Goal: Information Seeking & Learning: Learn about a topic

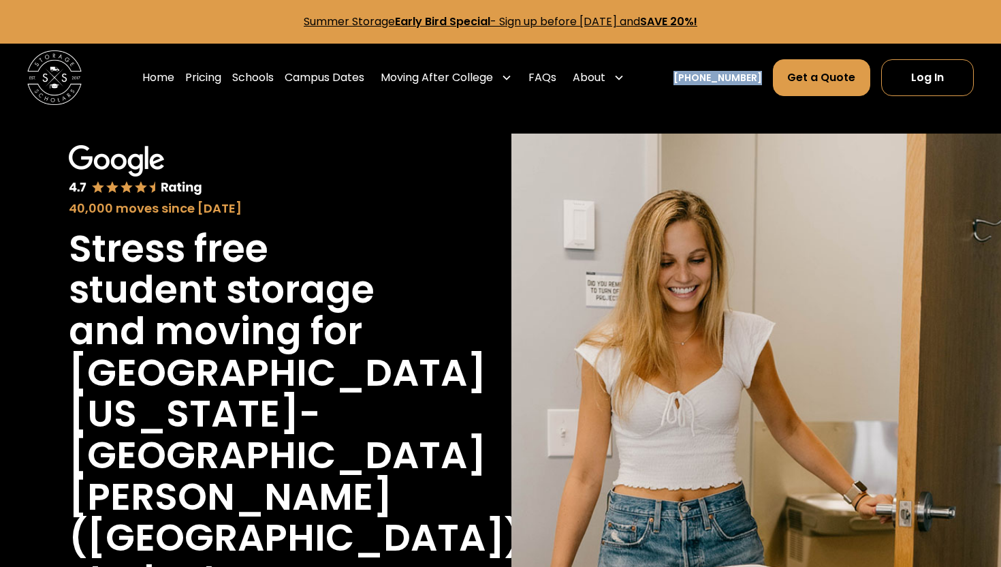
drag, startPoint x: 684, startPoint y: 77, endPoint x: 763, endPoint y: 80, distance: 78.4
click at [763, 80] on nav "Home Pricing Schools Campus Dates Moving After College Commercial Moving Post G…" at bounding box center [557, 78] width 831 height 38
copy link "[PHONE_NUMBER]"
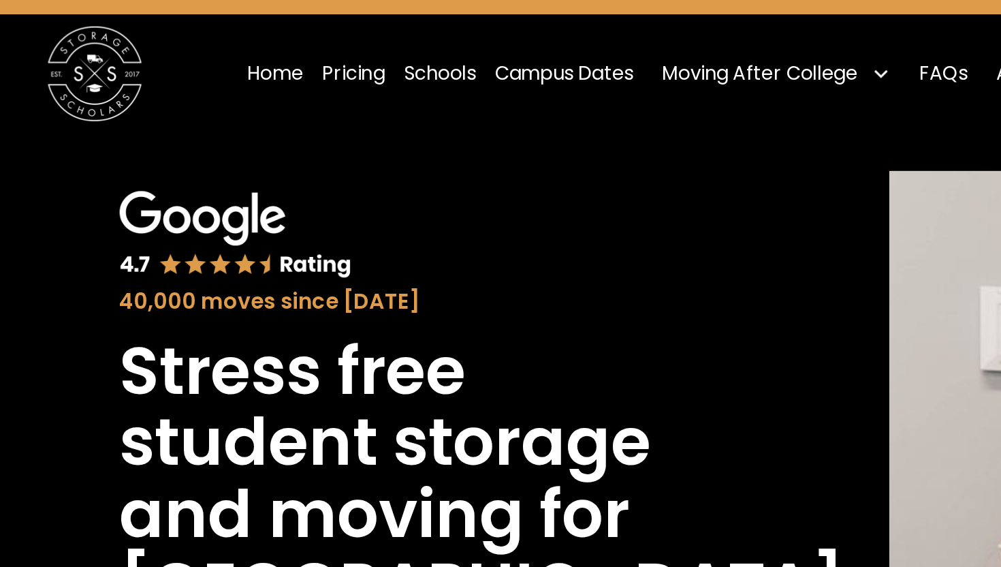
scroll to position [35, 0]
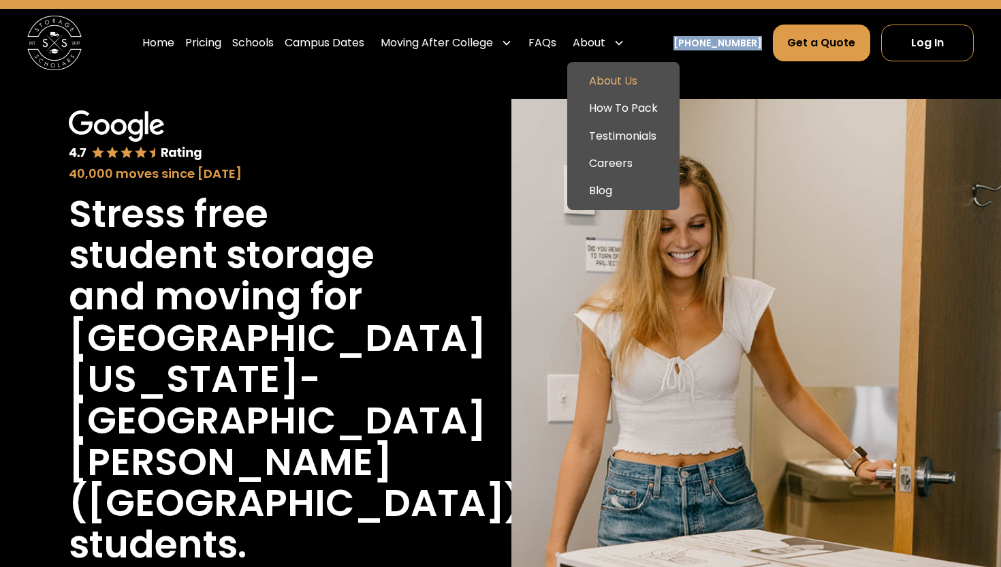
click at [627, 83] on link "About Us" at bounding box center [623, 80] width 101 height 27
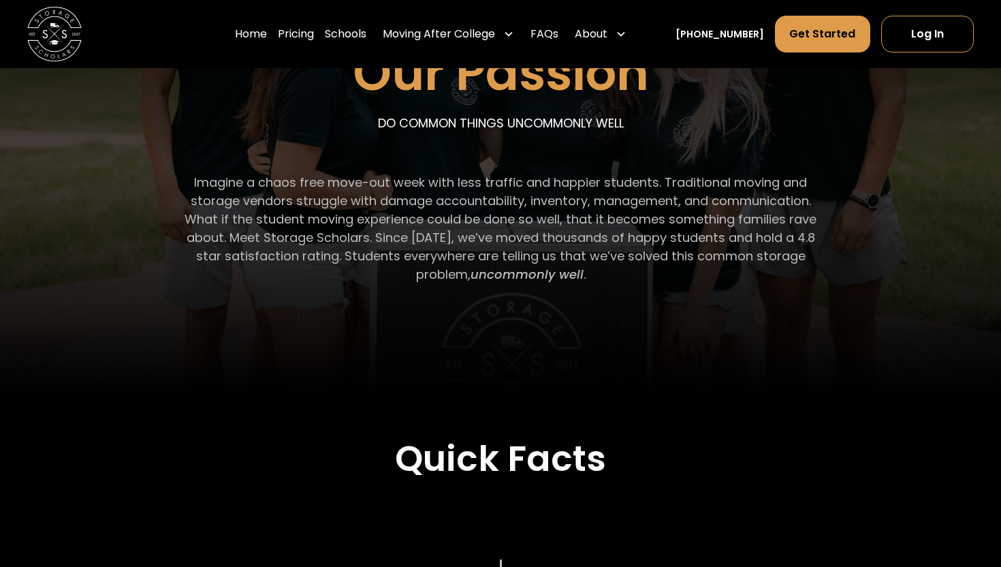
scroll to position [85, 0]
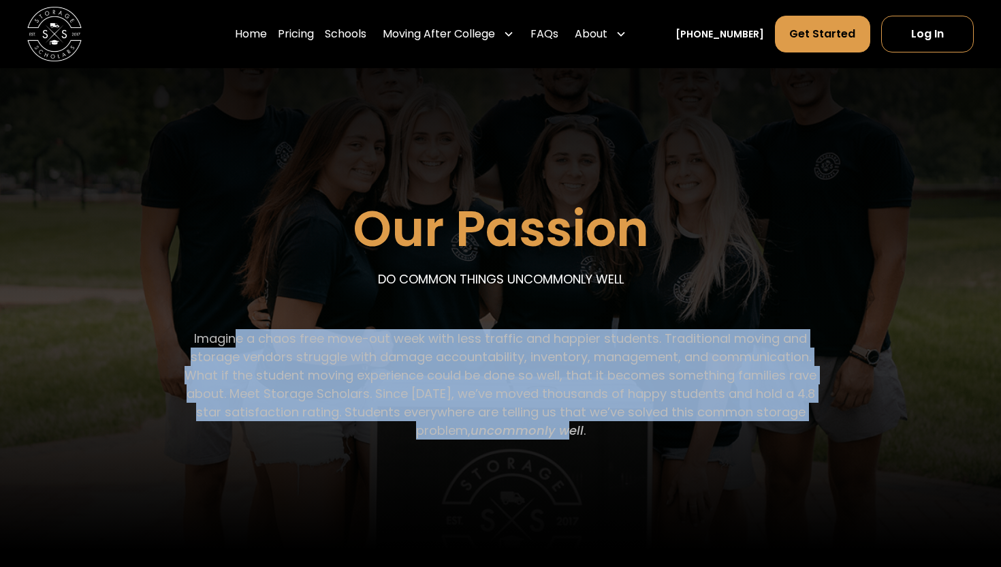
drag, startPoint x: 239, startPoint y: 341, endPoint x: 535, endPoint y: 426, distance: 308.0
click at [535, 426] on p "Imagine a chaos free move-out week with less traffic and happier students. Trad…" at bounding box center [501, 384] width 656 height 110
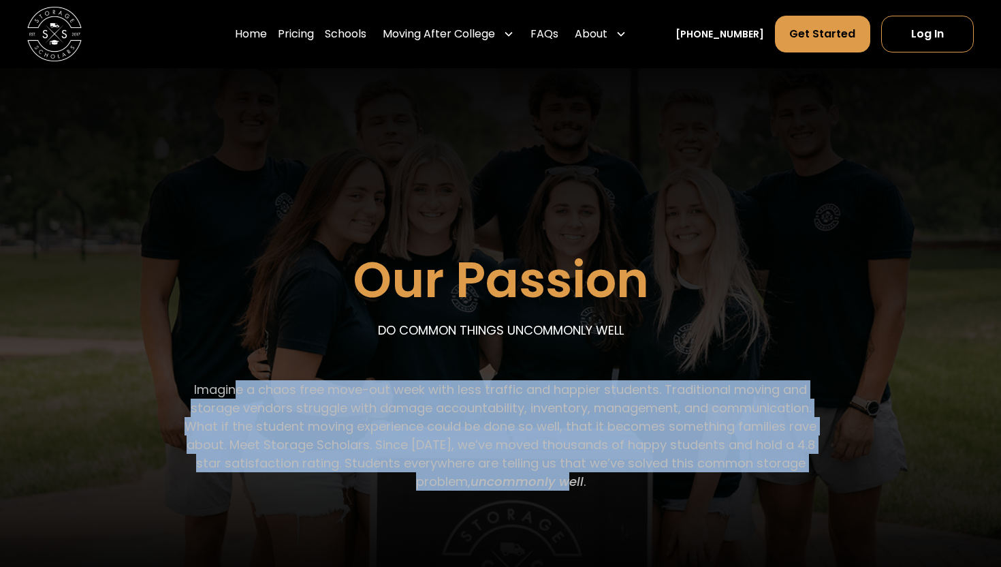
scroll to position [0, 0]
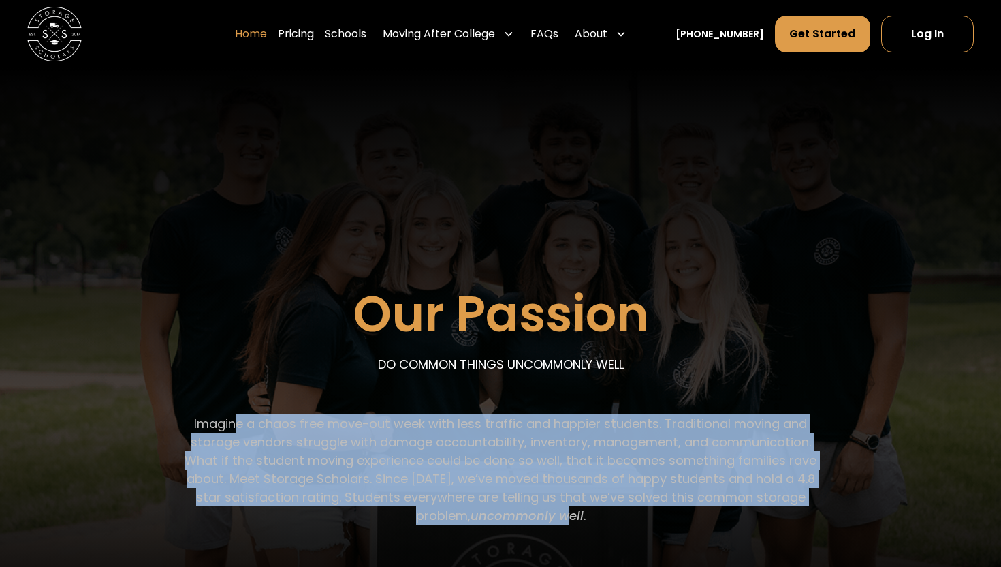
click at [267, 37] on link "Home" at bounding box center [251, 34] width 32 height 38
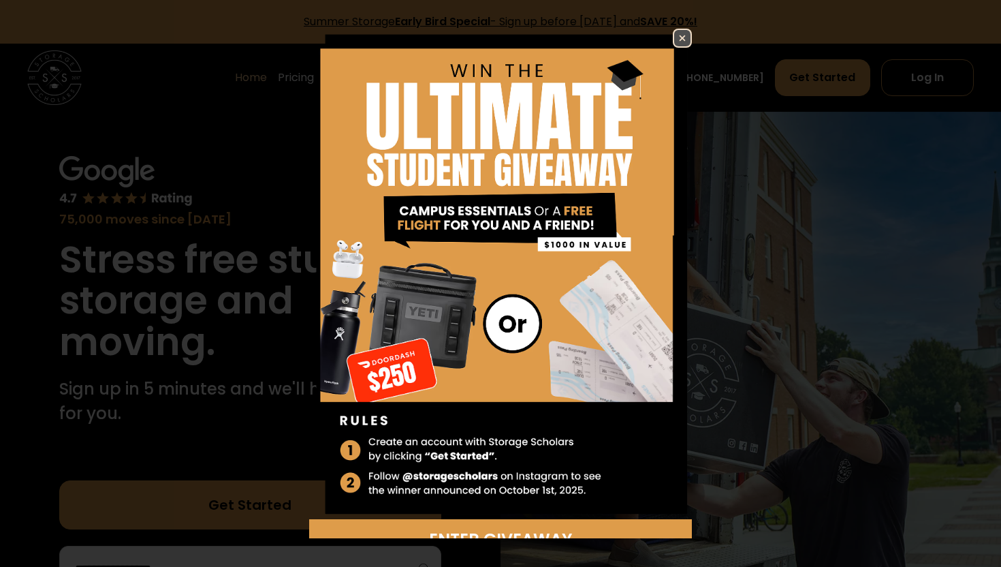
click at [683, 44] on img at bounding box center [682, 38] width 16 height 16
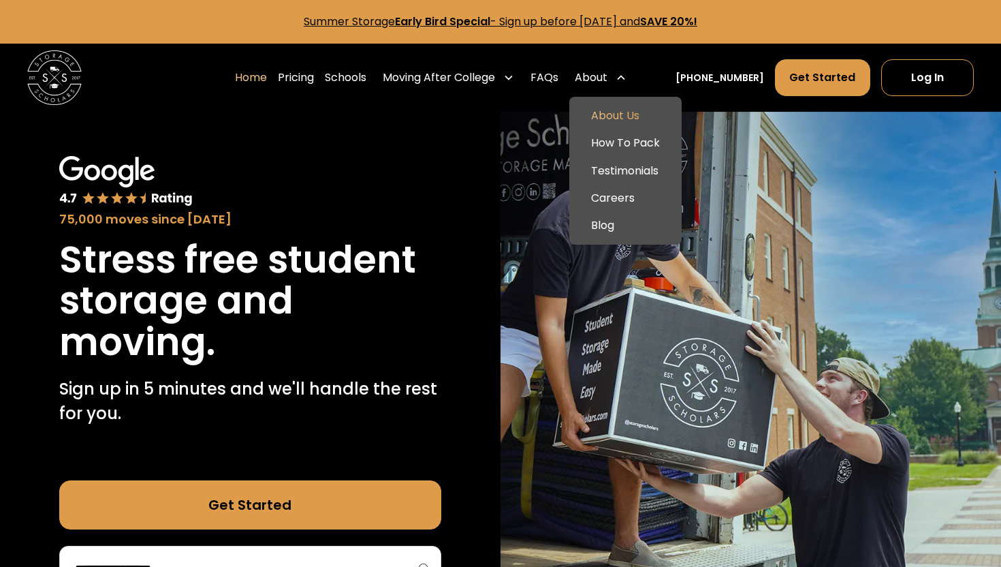
click at [633, 125] on link "About Us" at bounding box center [625, 115] width 101 height 27
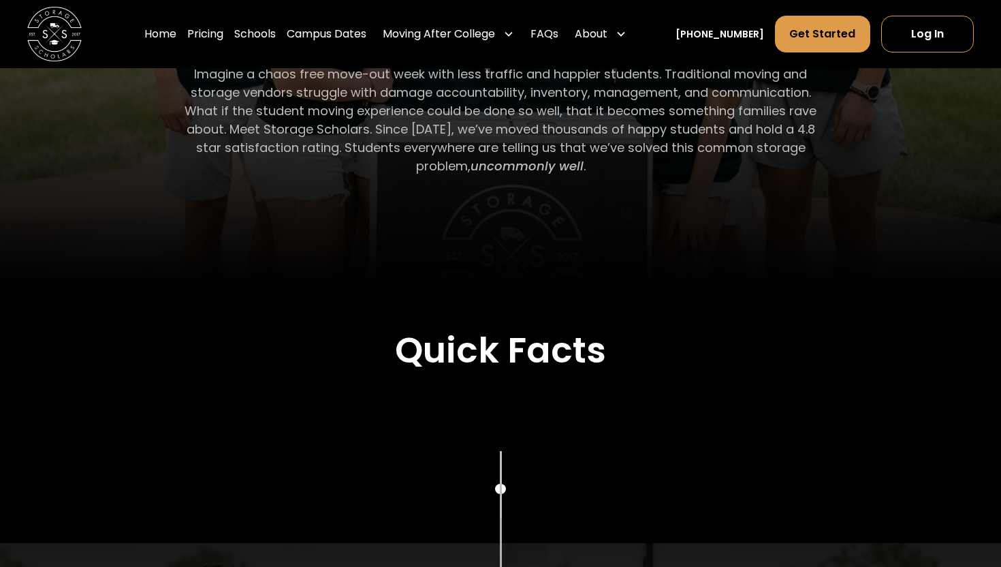
scroll to position [327, 0]
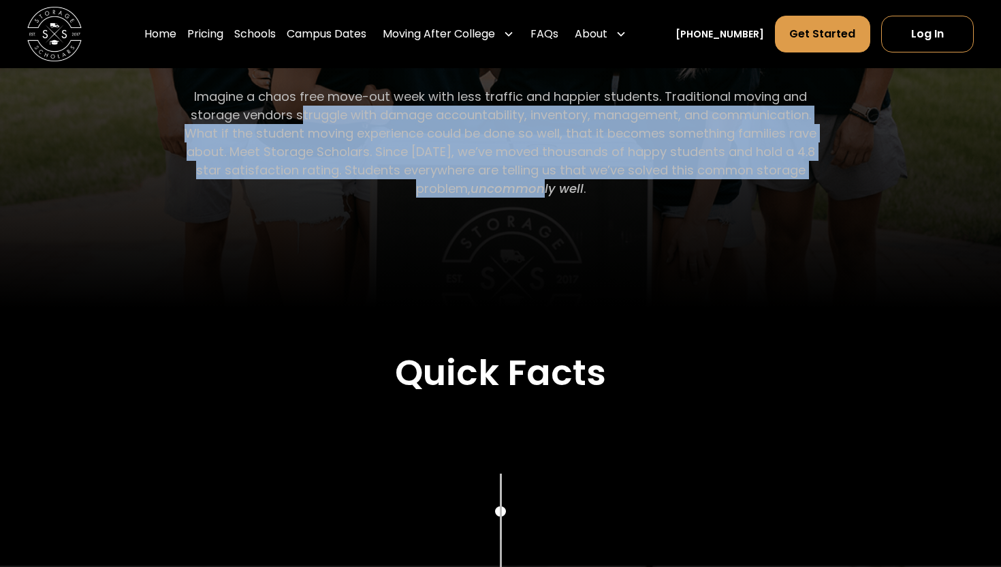
drag, startPoint x: 299, startPoint y: 107, endPoint x: 515, endPoint y: 187, distance: 230.1
click at [515, 186] on p "Imagine a chaos free move-out week with less traffic and happier students. Trad…" at bounding box center [501, 142] width 656 height 110
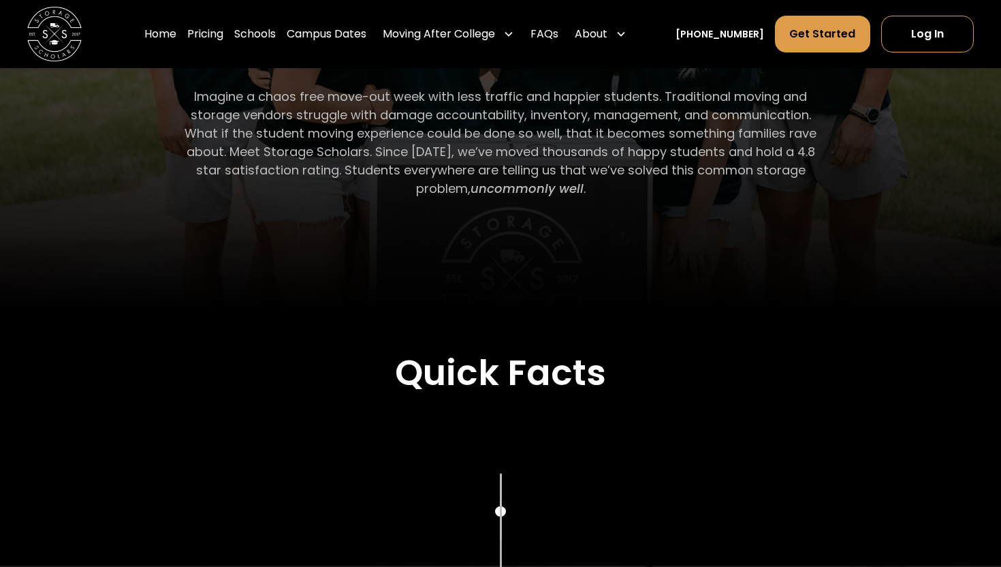
click at [538, 186] on em "uncommonly well" at bounding box center [527, 188] width 113 height 17
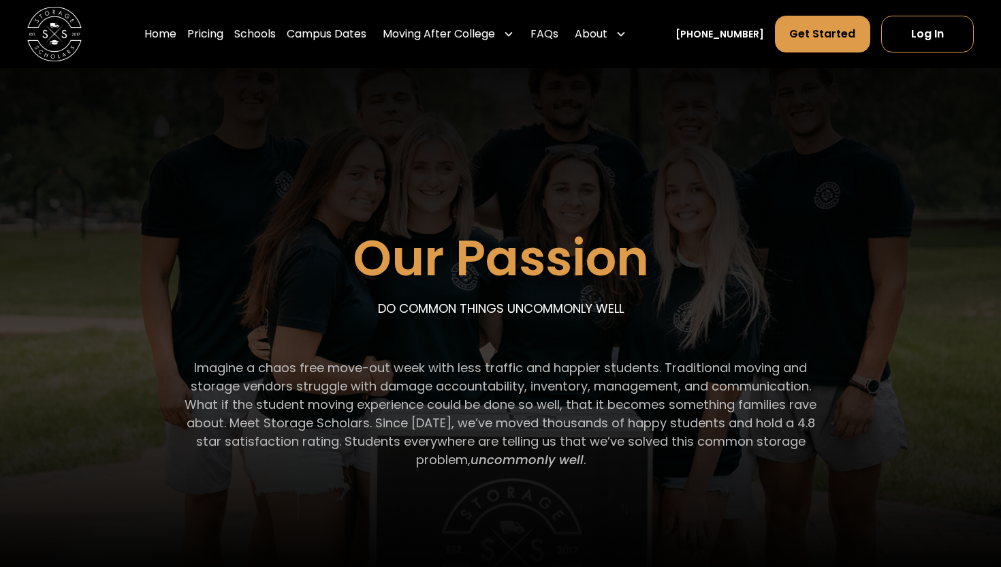
scroll to position [0, 0]
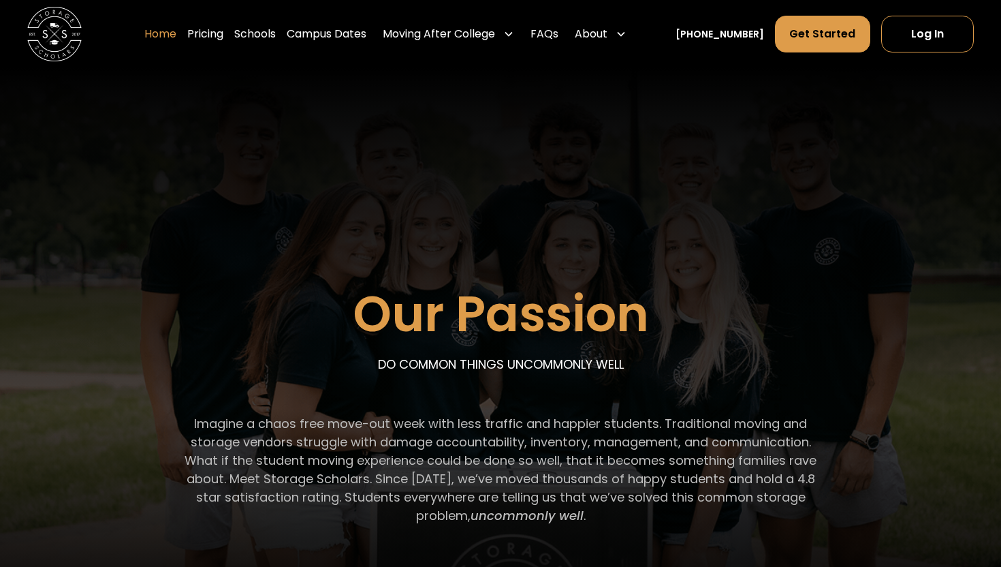
click at [173, 42] on link "Home" at bounding box center [160, 34] width 32 height 38
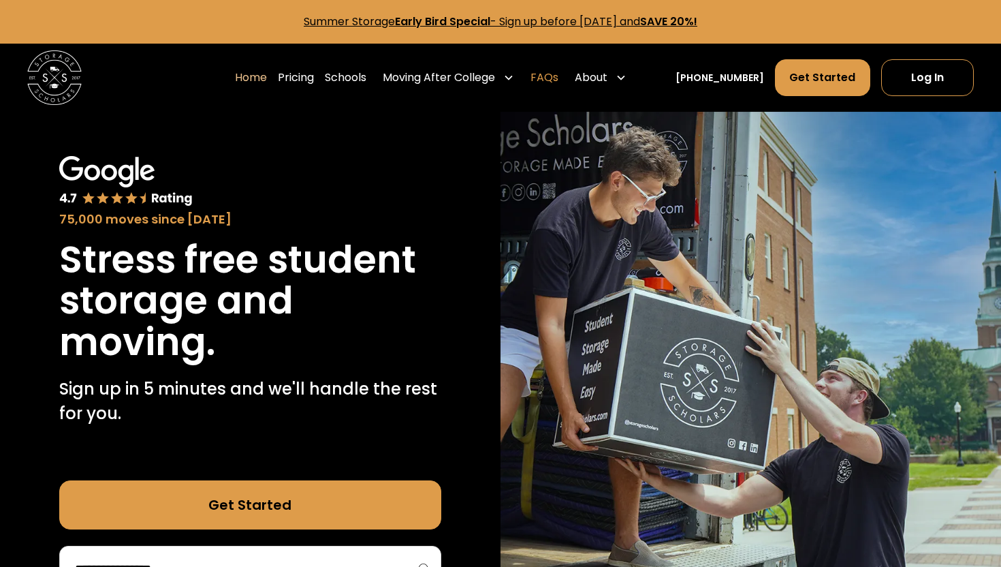
click at [557, 82] on link "FAQs" at bounding box center [544, 78] width 28 height 38
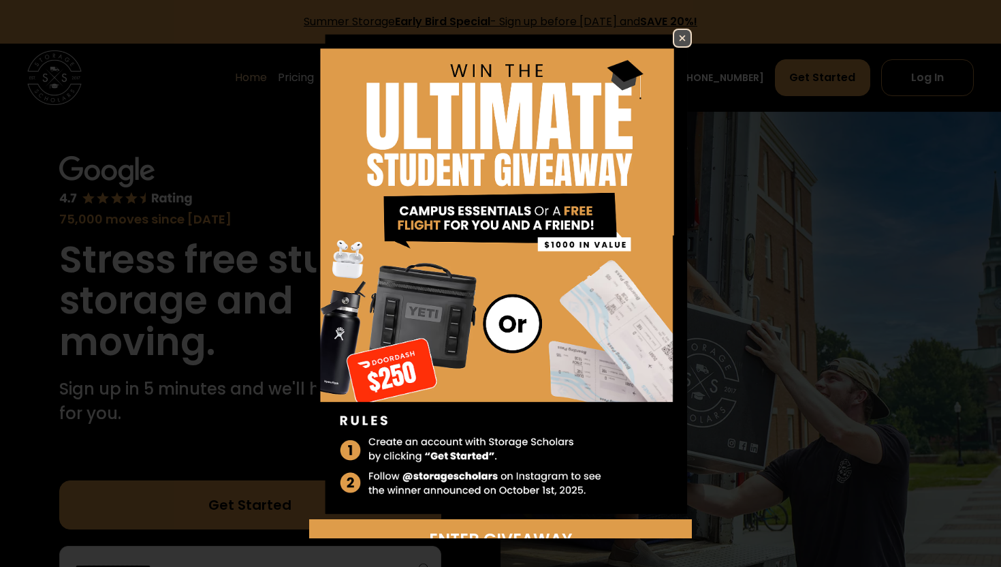
click at [684, 31] on img at bounding box center [682, 38] width 16 height 16
